Goal: Transaction & Acquisition: Download file/media

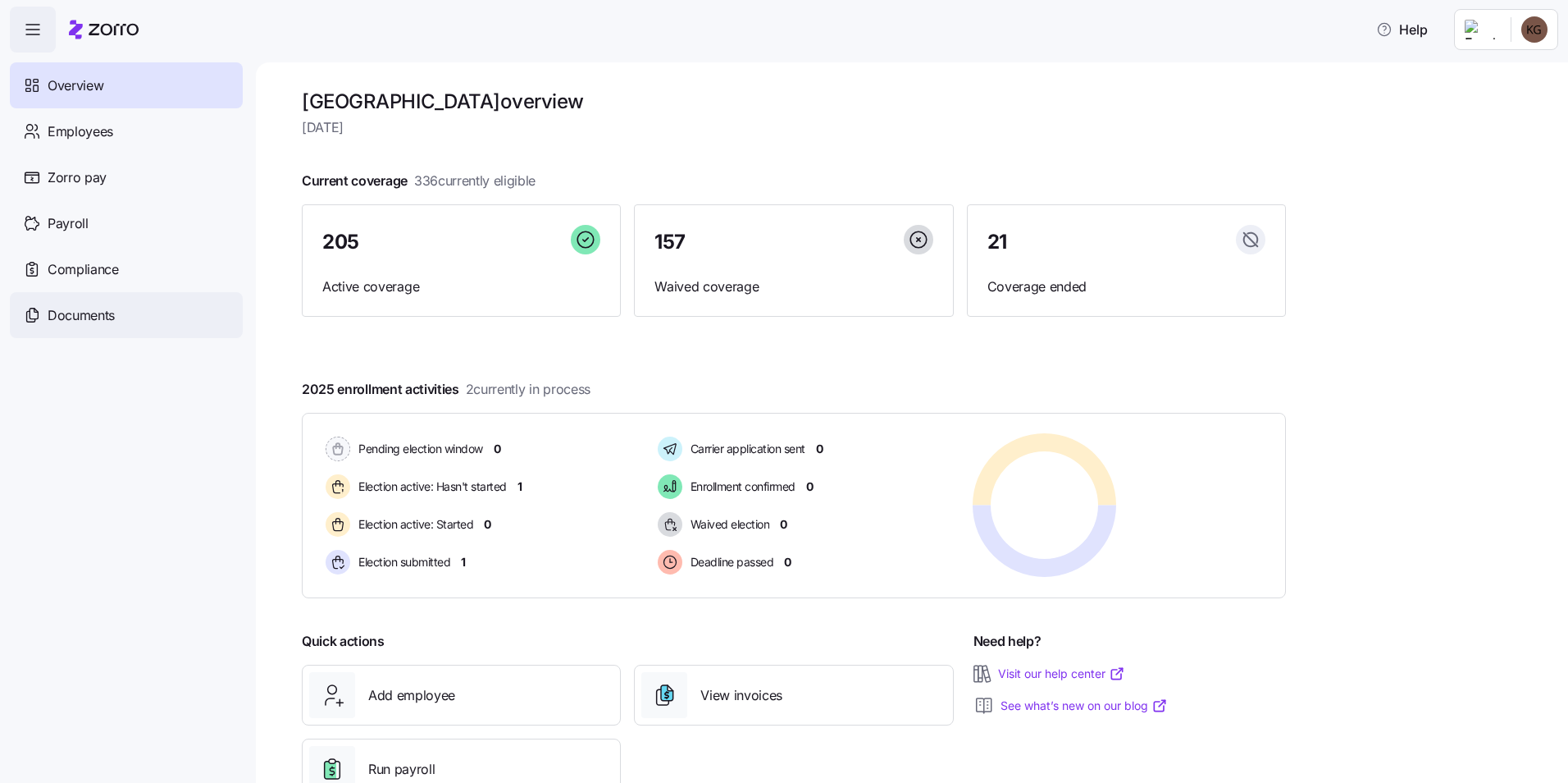
click at [43, 310] on div "Documents" at bounding box center [126, 314] width 233 height 46
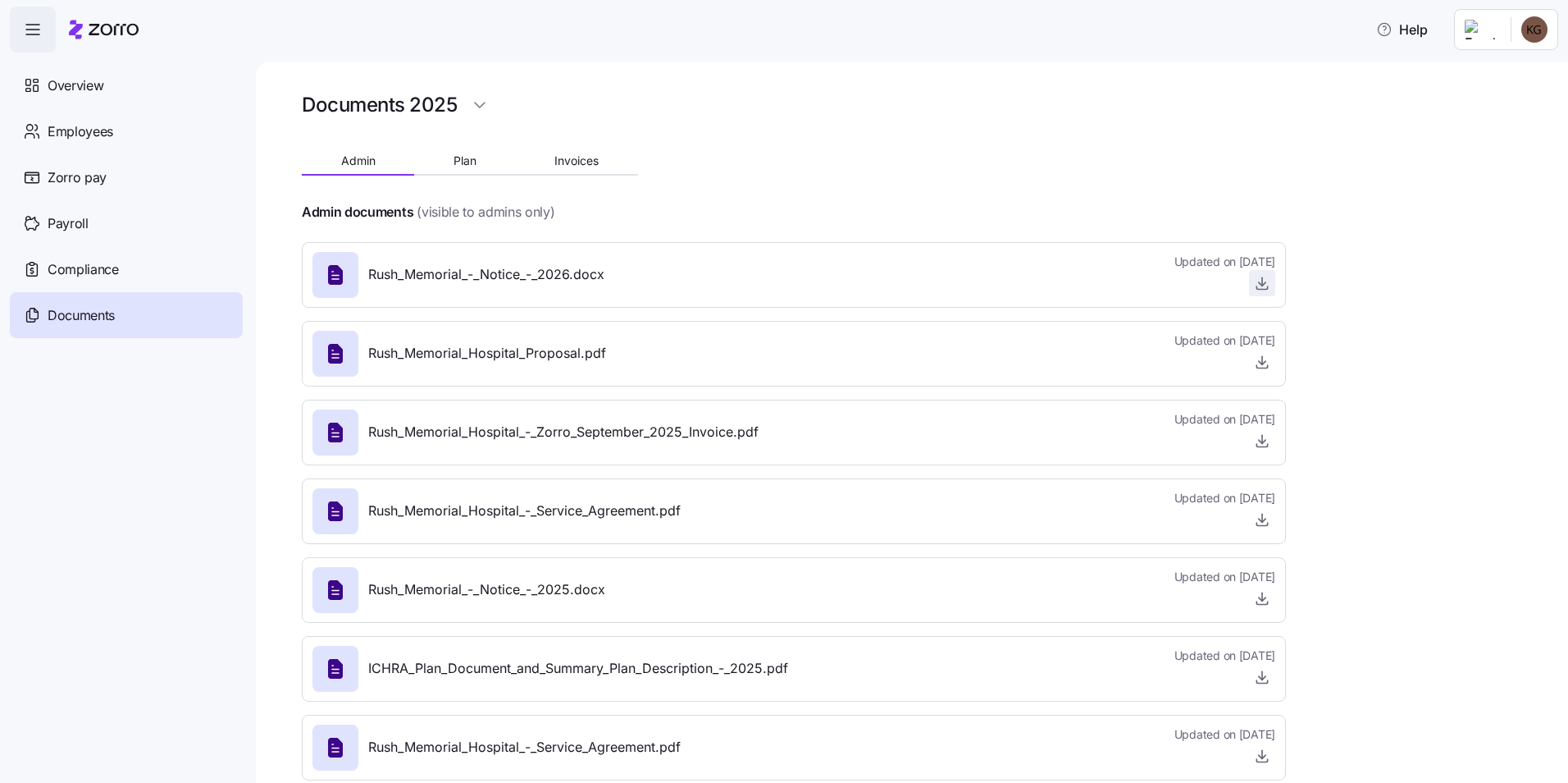
click at [1259, 276] on icon "button" at bounding box center [1261, 282] width 16 height 16
click at [1265, 359] on icon "button" at bounding box center [1261, 361] width 16 height 16
